Goal: Contribute content

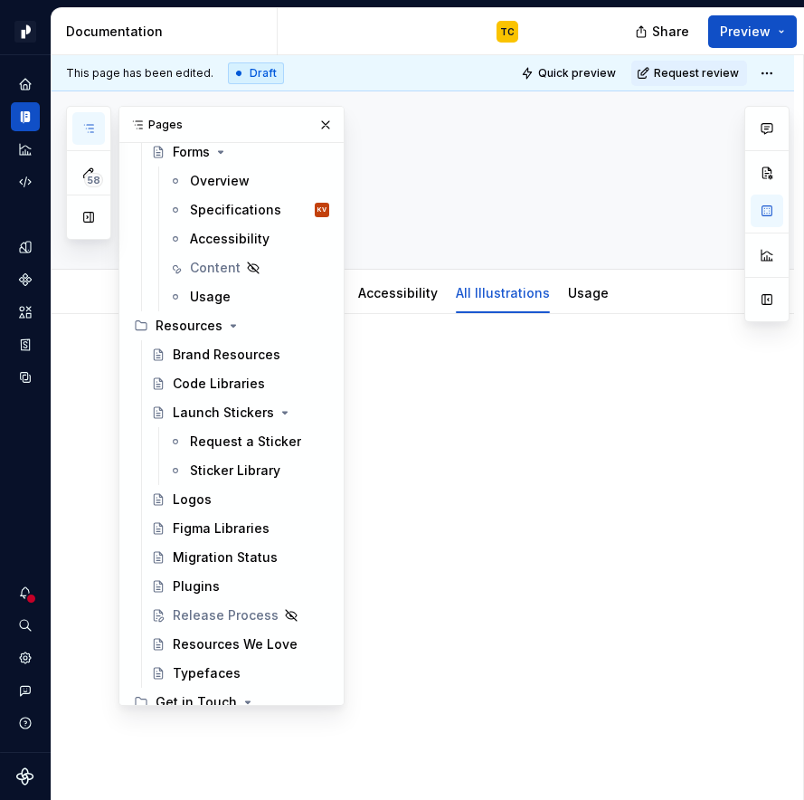
scroll to position [11035, 0]
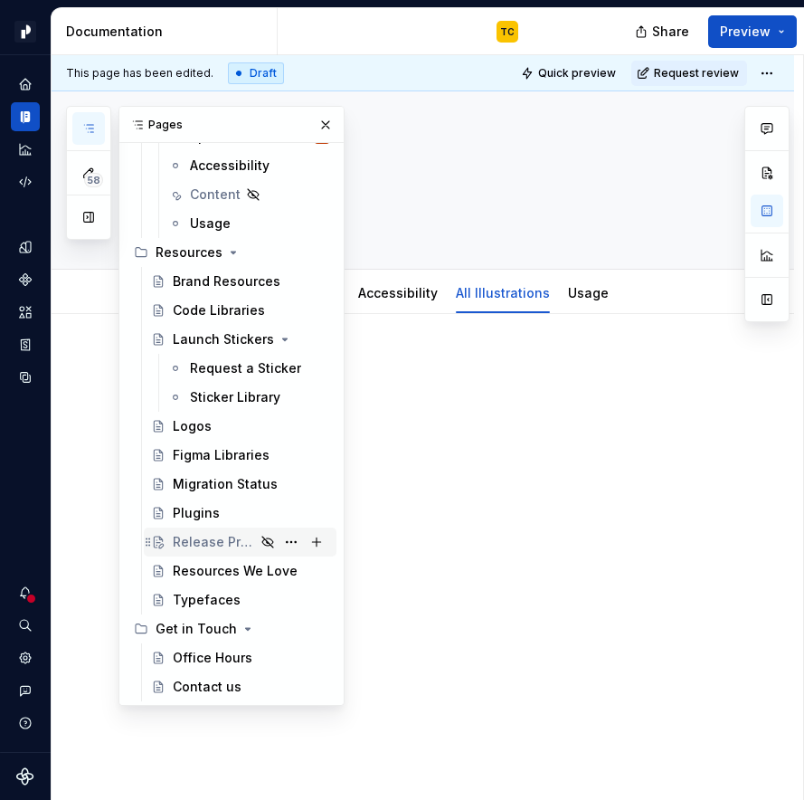
click at [199, 547] on div "Release Process" at bounding box center [214, 542] width 82 height 18
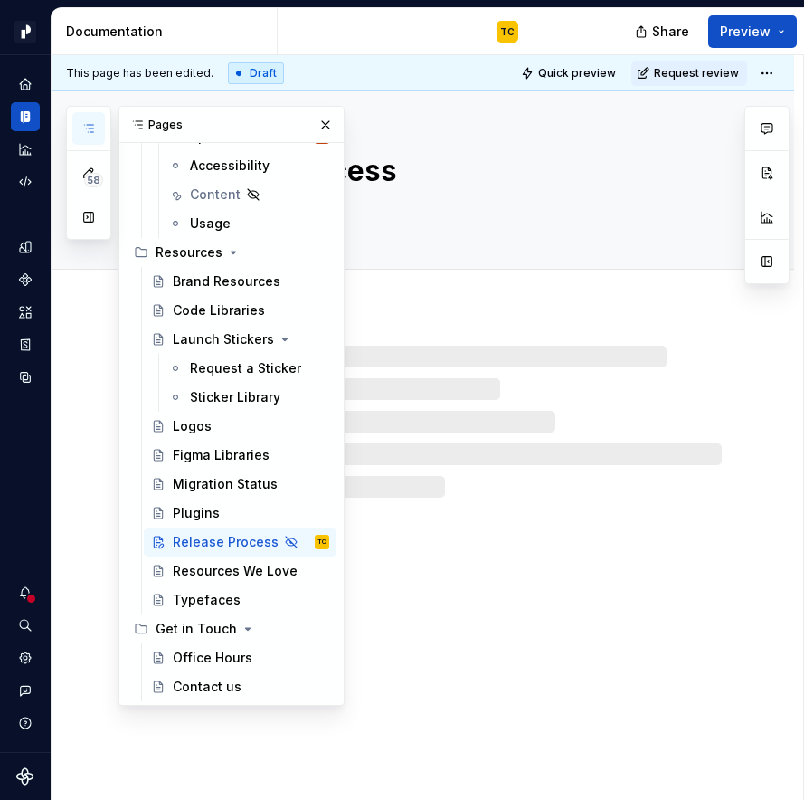
click at [555, 363] on div at bounding box center [444, 422] width 555 height 152
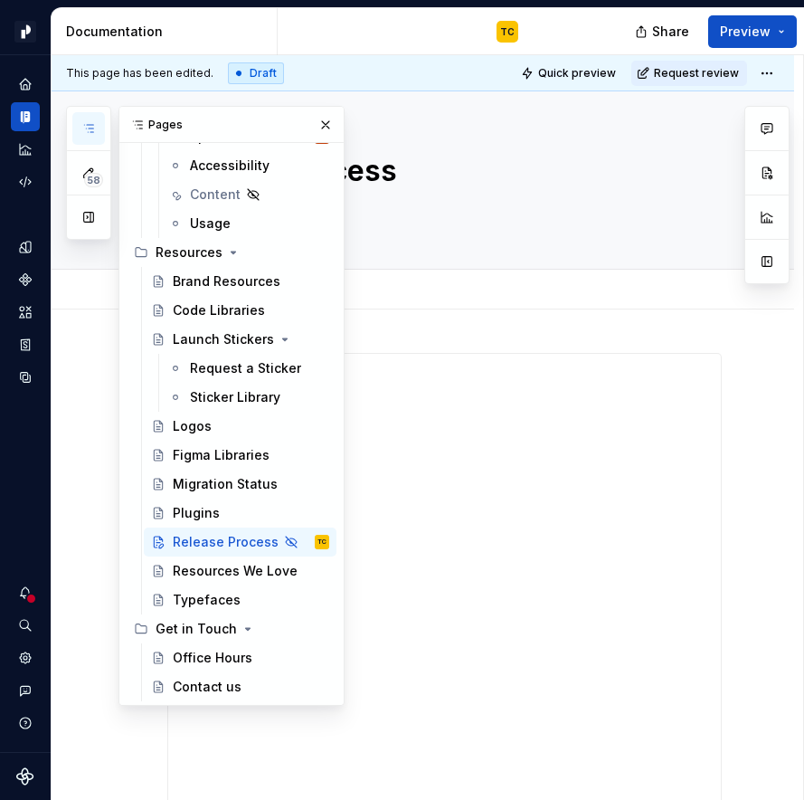
click at [560, 302] on div "Add tab" at bounding box center [423, 290] width 743 height 40
click at [330, 125] on button "button" at bounding box center [325, 124] width 25 height 25
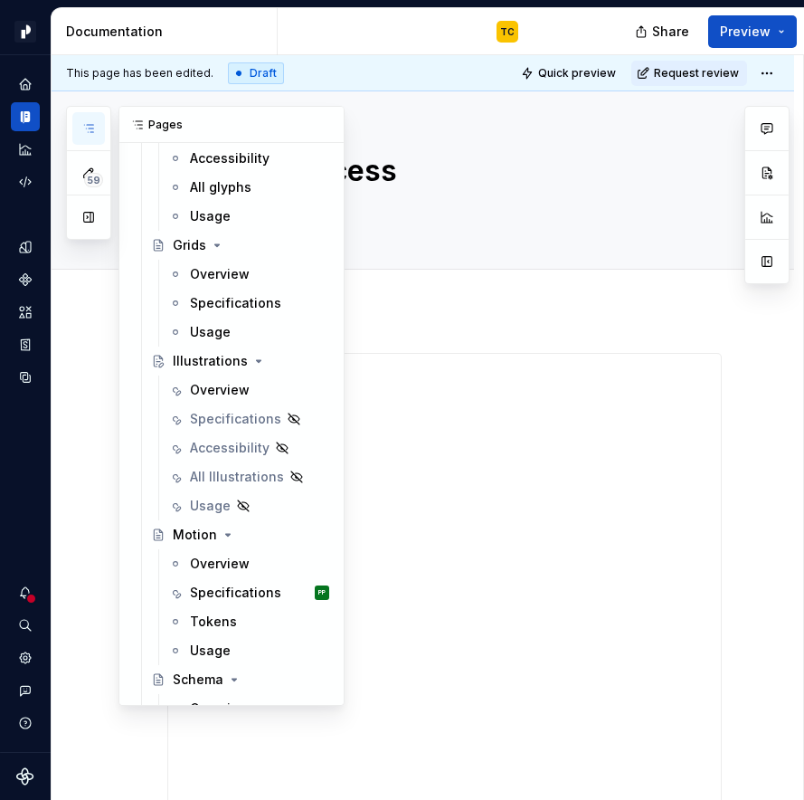
click at [96, 129] on button "button" at bounding box center [88, 128] width 33 height 33
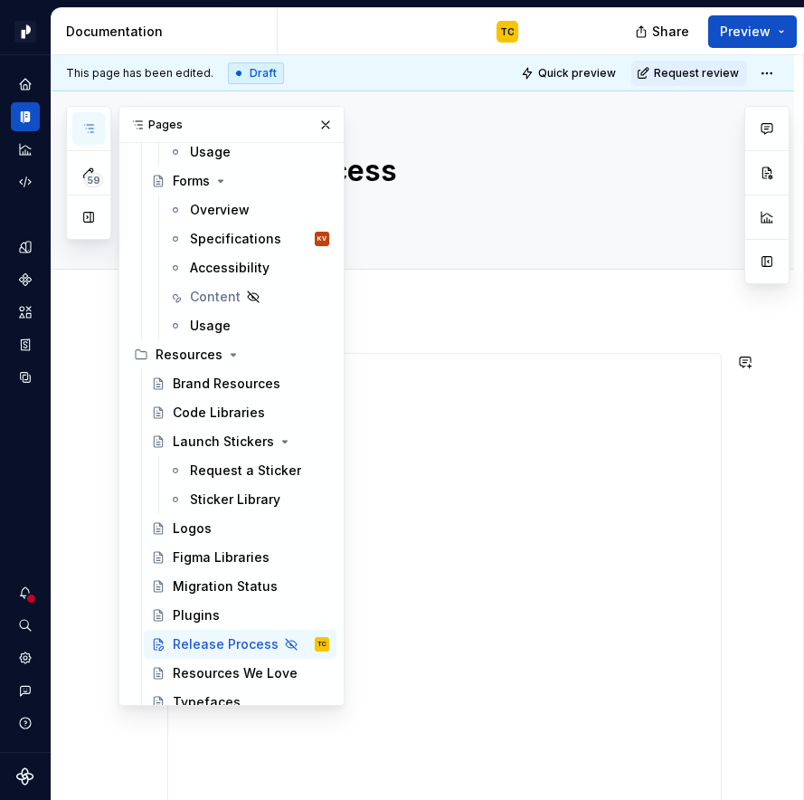
scroll to position [11035, 0]
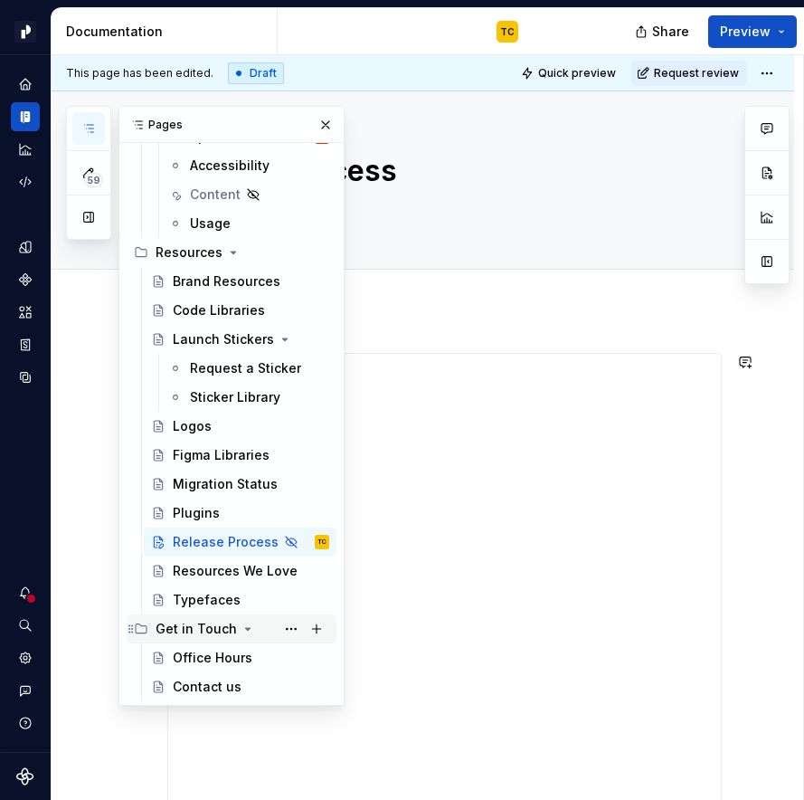
click at [175, 630] on div "Get in Touch" at bounding box center [196, 629] width 81 height 18
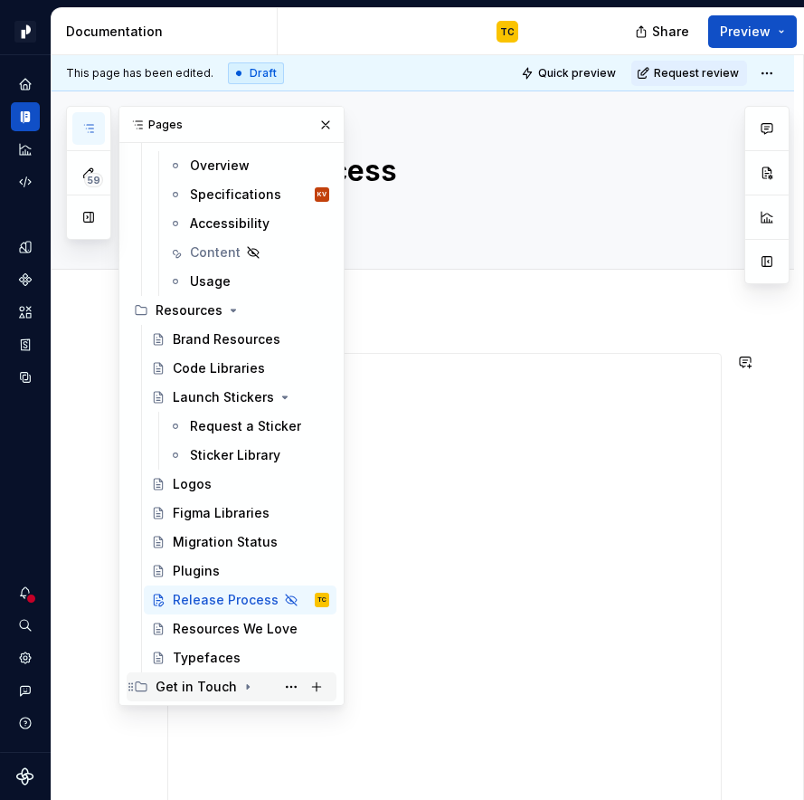
scroll to position [10977, 0]
click at [170, 689] on div "Get in Touch" at bounding box center [196, 687] width 81 height 18
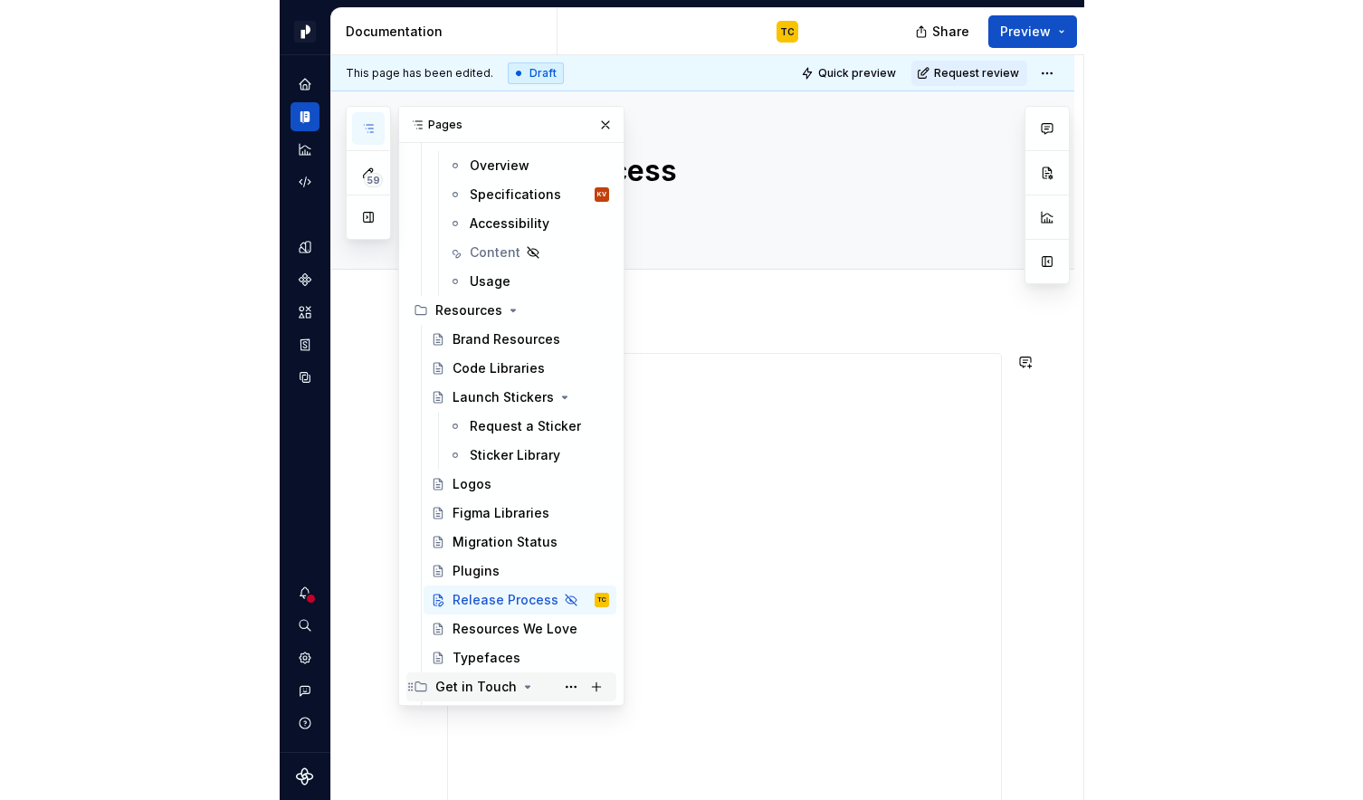
scroll to position [11035, 0]
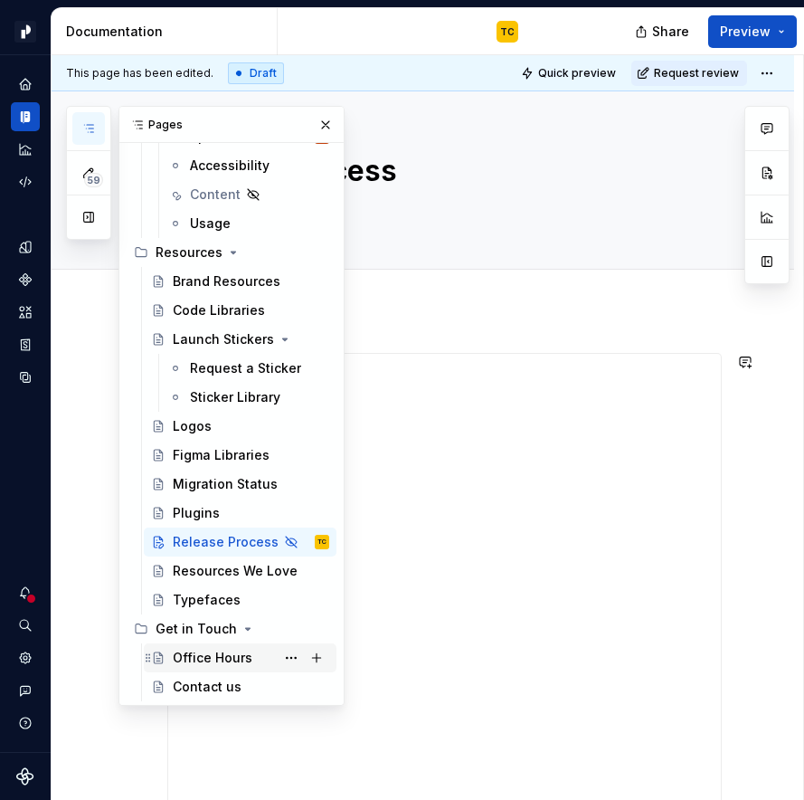
click at [203, 660] on div "Office Hours" at bounding box center [213, 658] width 80 height 18
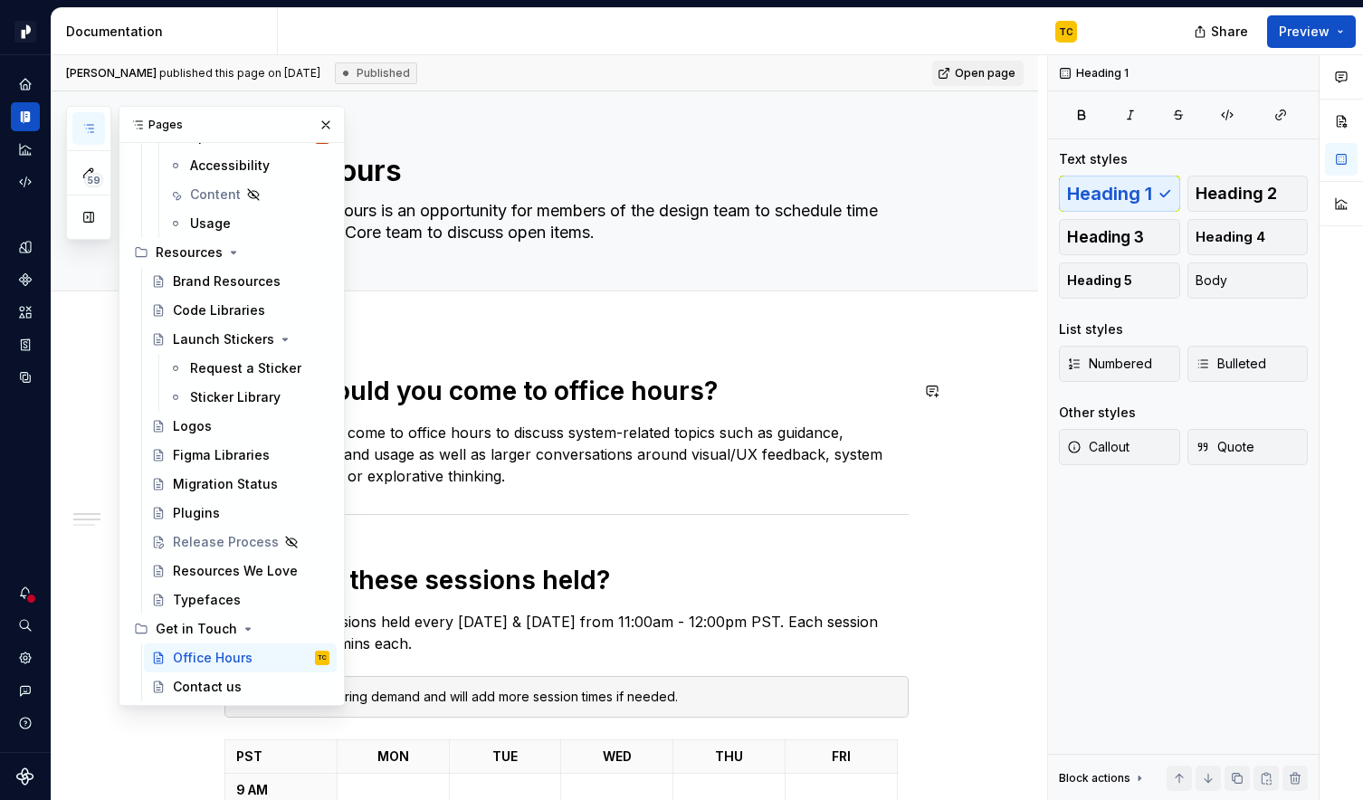
click at [582, 397] on h1 "When should you come to office hours?" at bounding box center [566, 391] width 684 height 33
click at [329, 128] on button "button" at bounding box center [325, 124] width 25 height 25
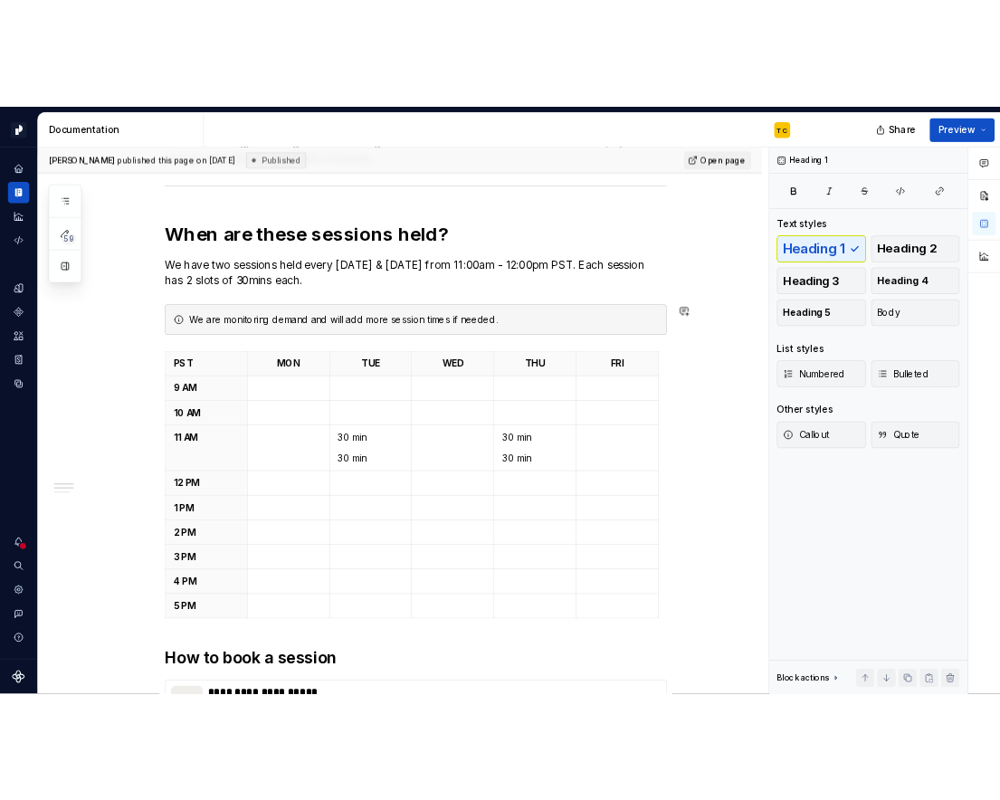
scroll to position [785, 0]
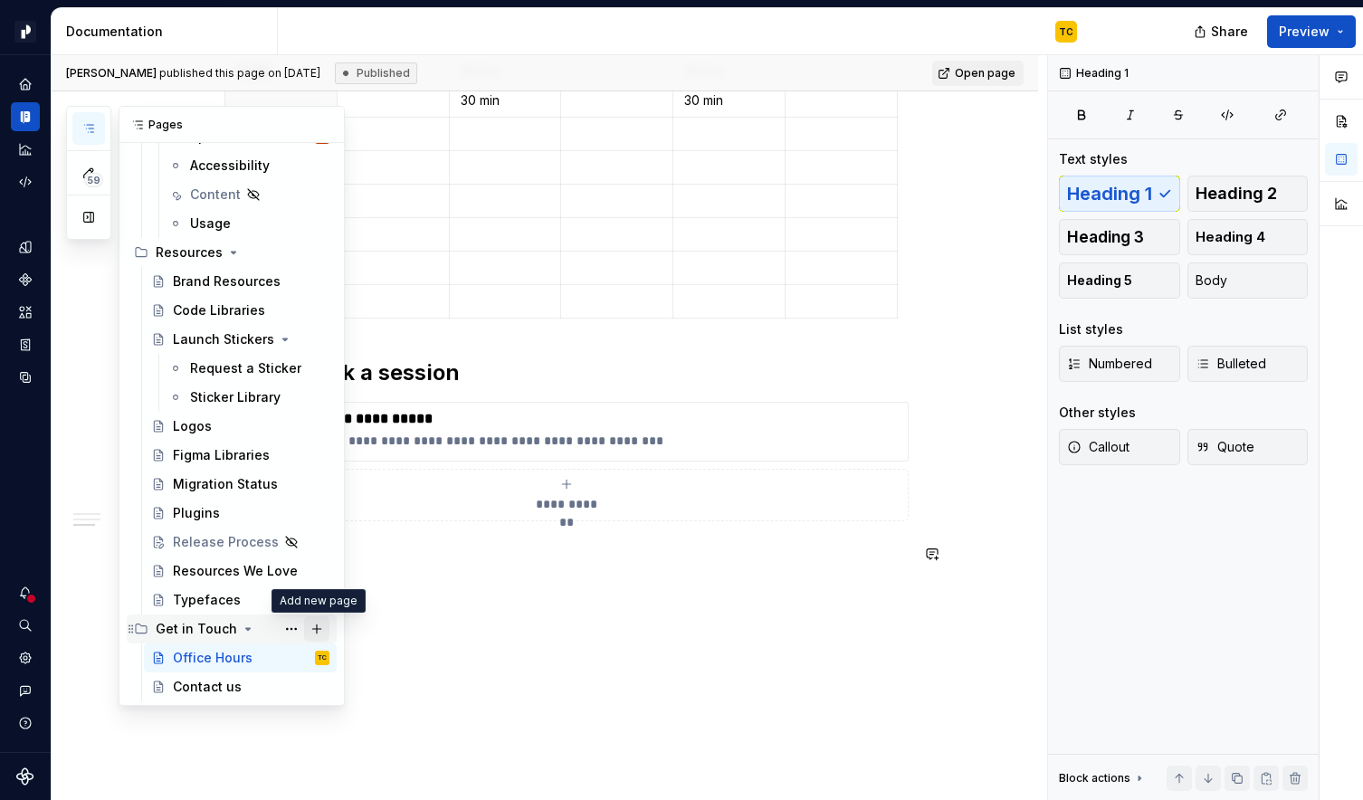
click at [316, 628] on button "Page tree" at bounding box center [316, 628] width 25 height 25
type textarea "*"
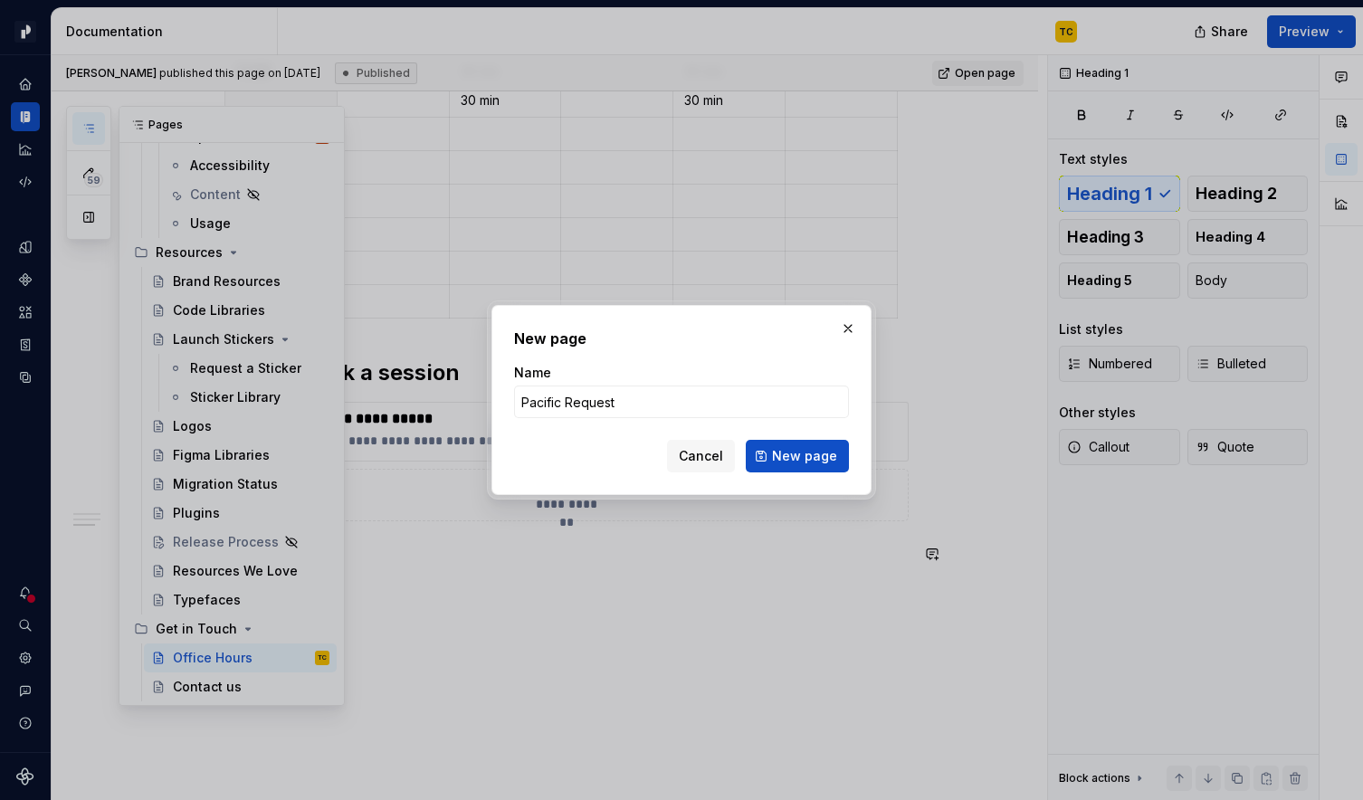
type input "Pacific Requests"
type textarea "*"
type input "Pacific Requests"
click at [775, 455] on button "New page" at bounding box center [797, 456] width 103 height 33
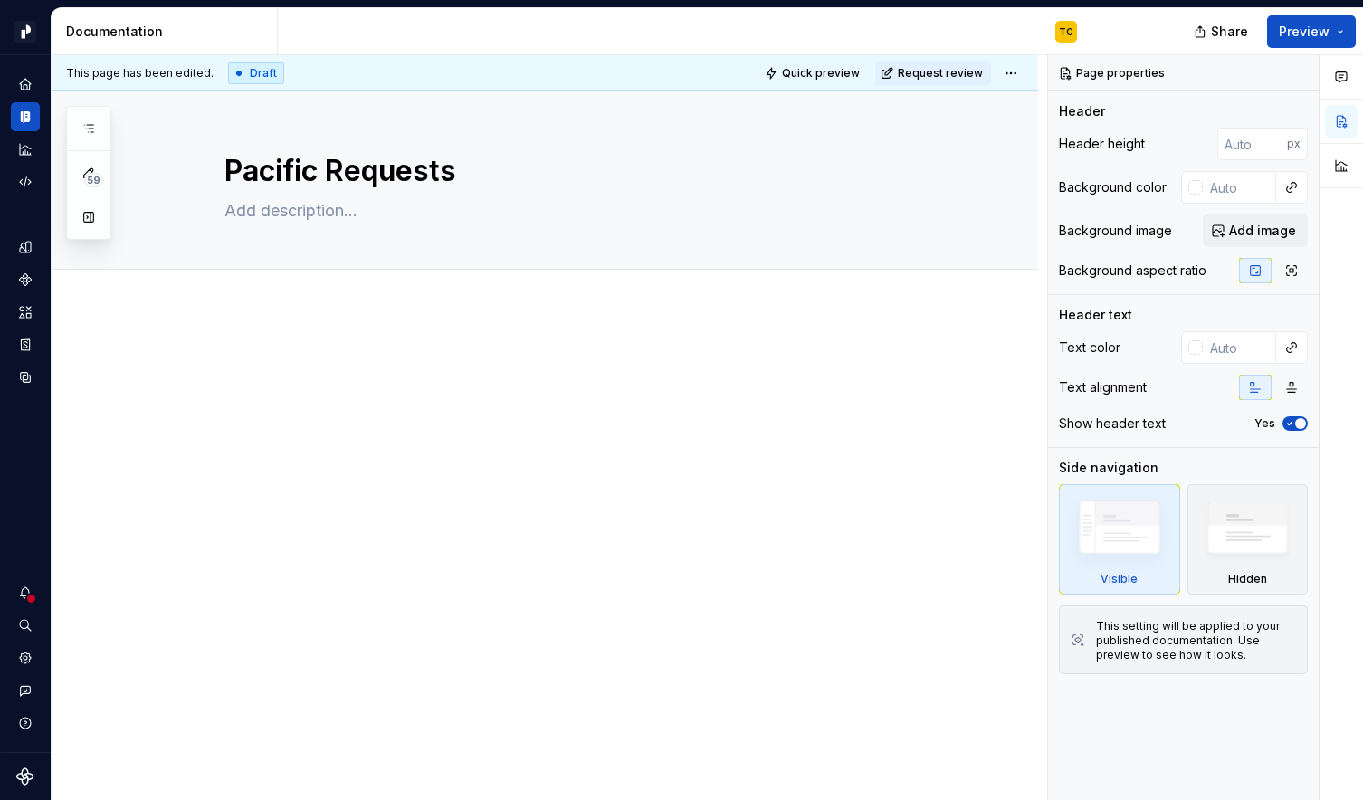
click at [384, 367] on p at bounding box center [566, 364] width 684 height 22
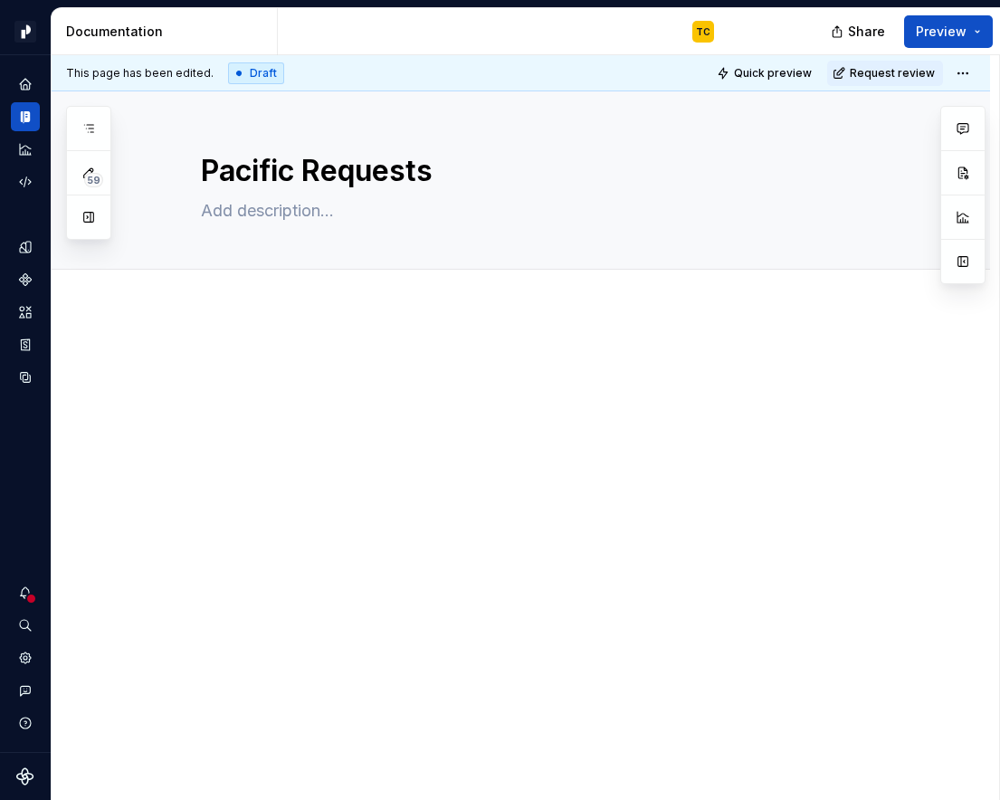
type textarea "*"
